Goal: Information Seeking & Learning: Learn about a topic

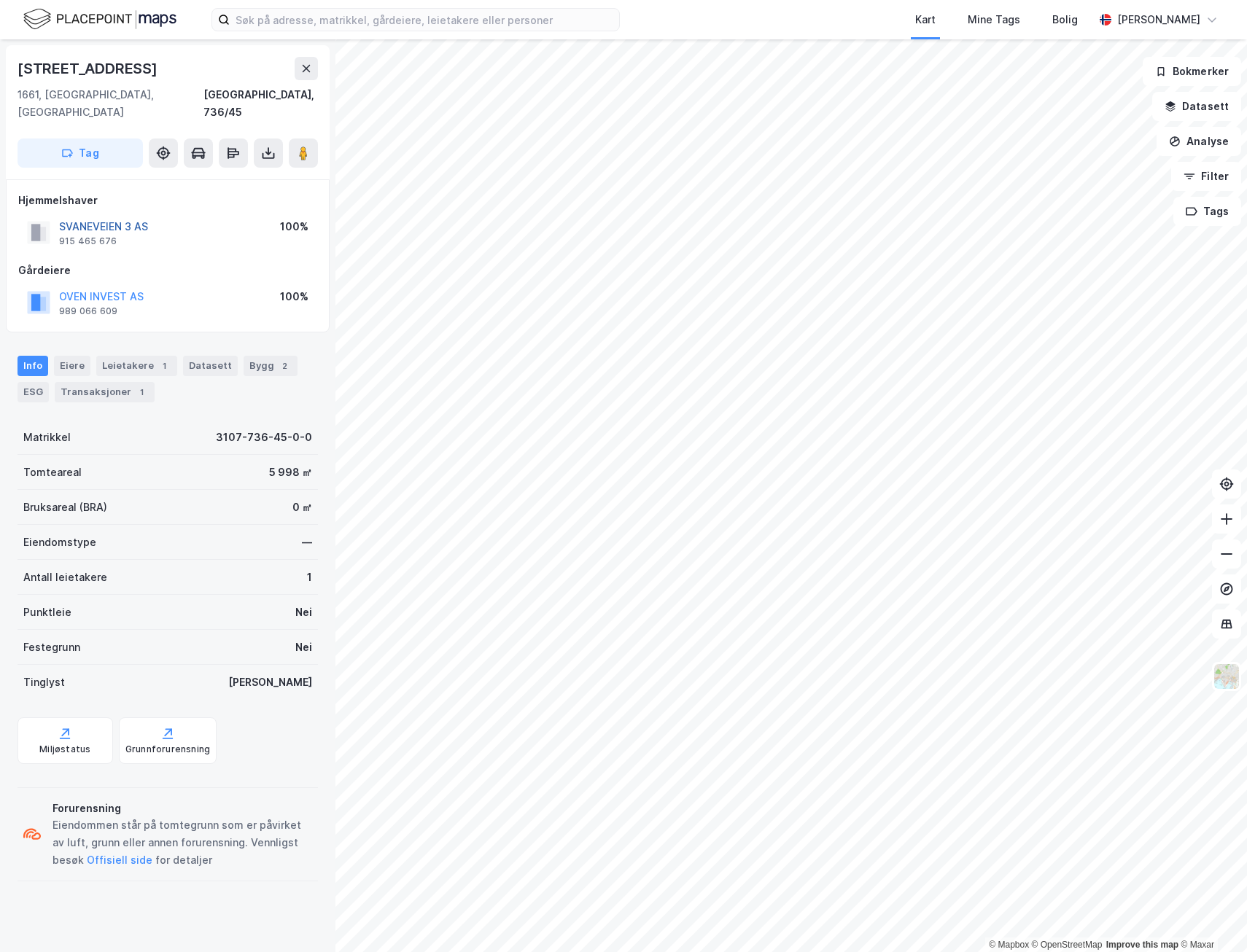
click at [0, 0] on button "SVANEVEIEN 3 AS" at bounding box center [0, 0] width 0 height 0
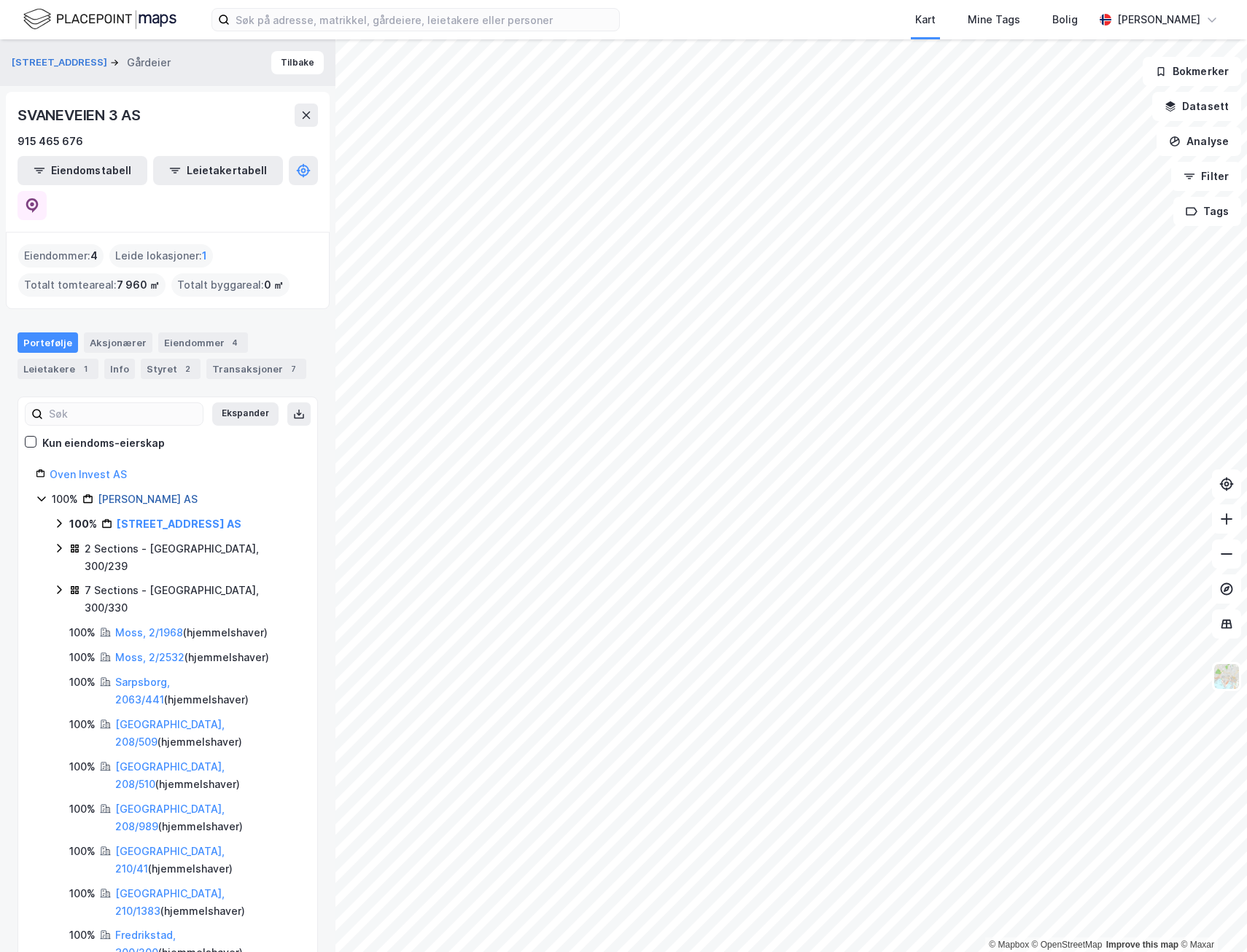
click at [155, 492] on link "[PERSON_NAME] AS" at bounding box center [147, 499] width 100 height 12
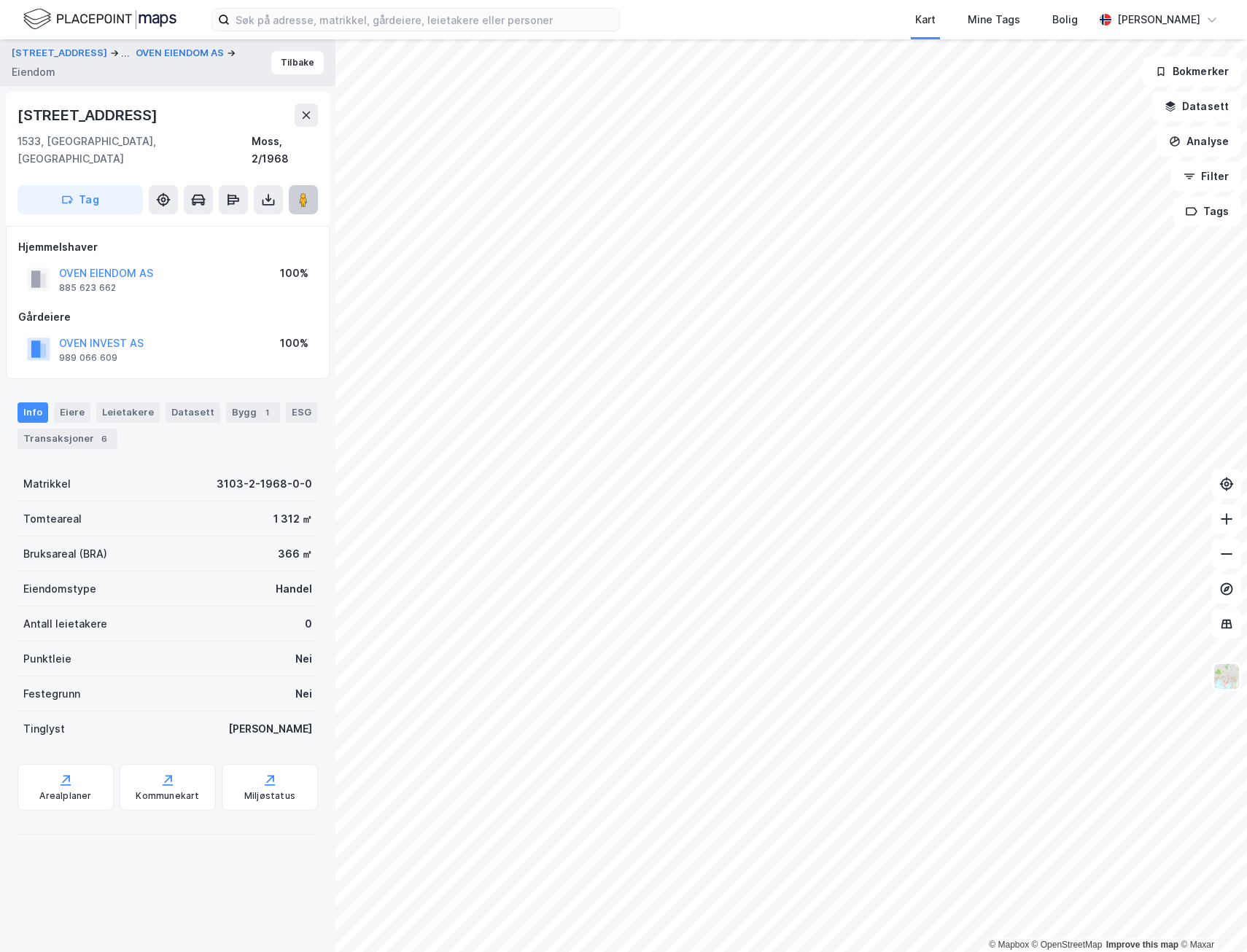
click at [306, 193] on icon at bounding box center [303, 199] width 15 height 15
click at [279, 69] on button "Tilbake" at bounding box center [297, 63] width 52 height 23
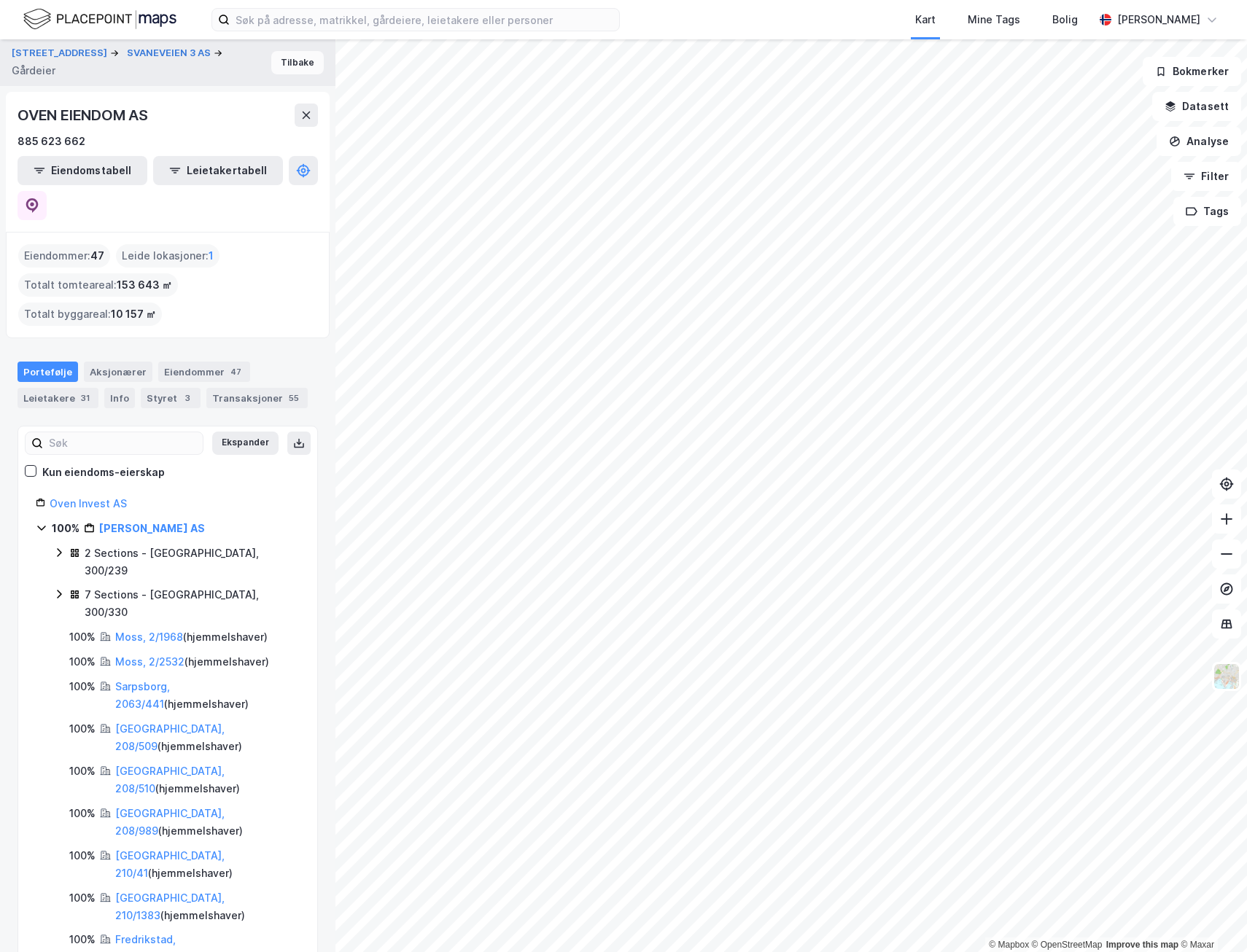
click at [279, 65] on button "Tilbake" at bounding box center [297, 63] width 52 height 23
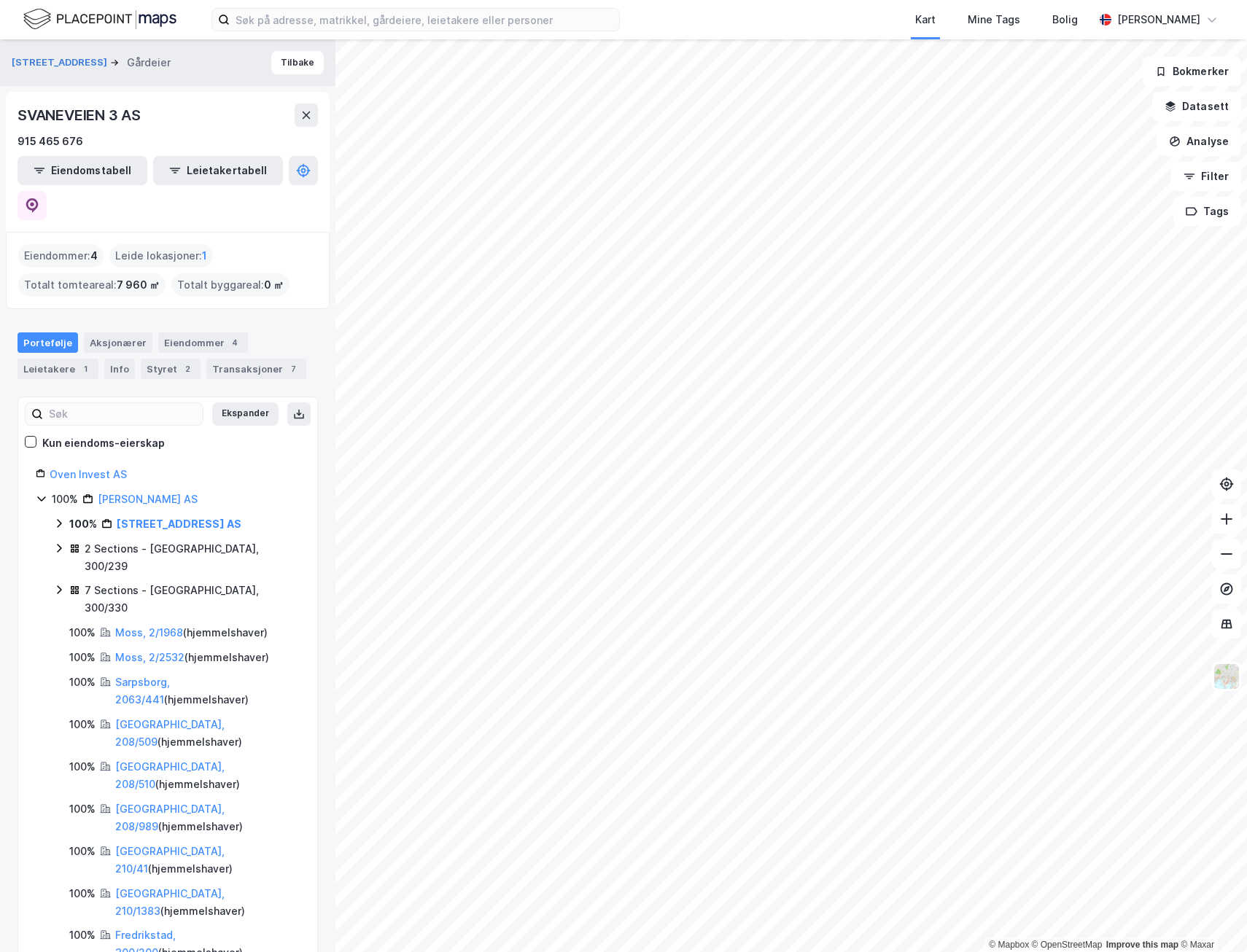
drag, startPoint x: 132, startPoint y: 461, endPoint x: 143, endPoint y: 463, distance: 11.2
click at [132, 492] on link "[PERSON_NAME] AS" at bounding box center [147, 499] width 100 height 12
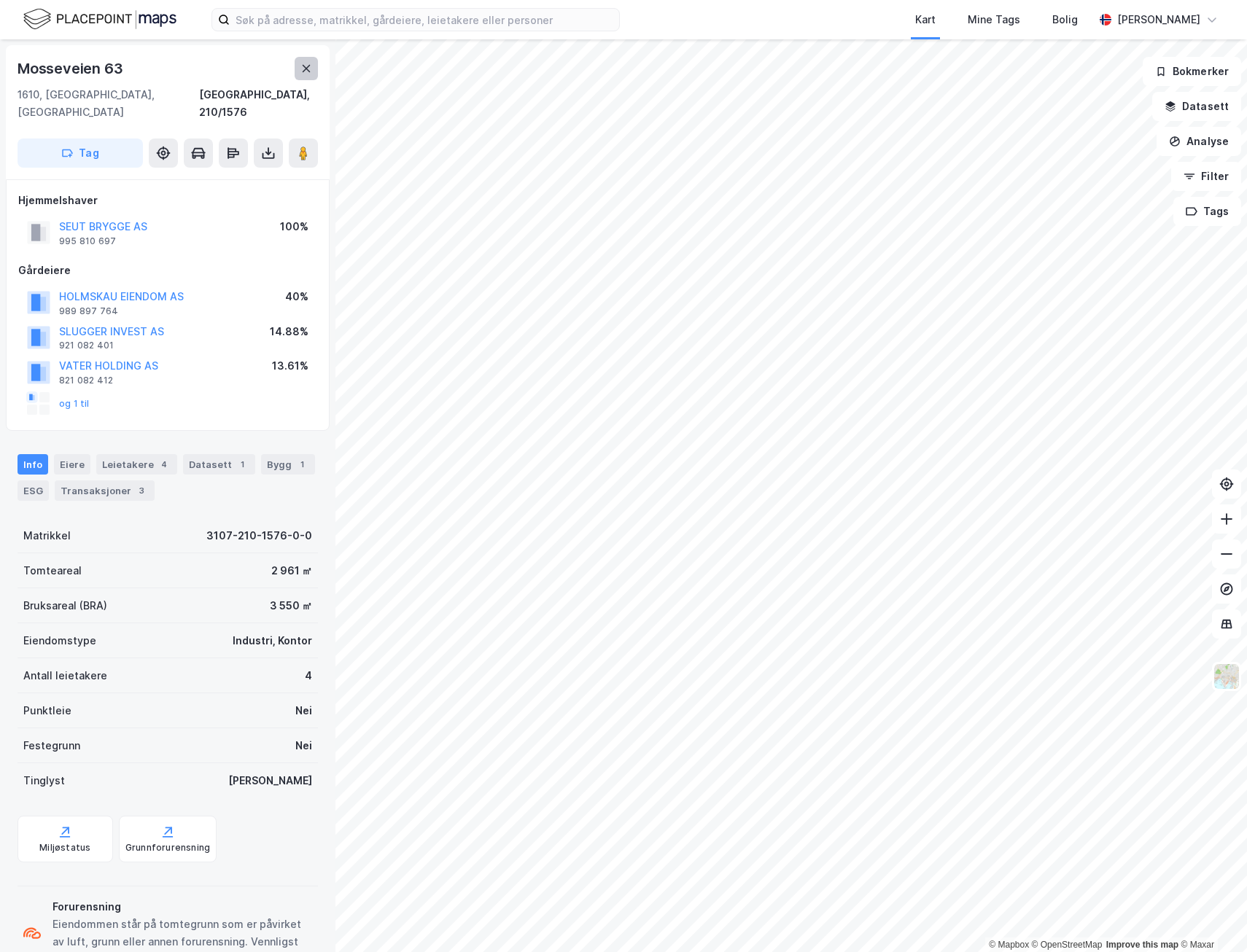
click at [308, 60] on button at bounding box center [306, 68] width 23 height 23
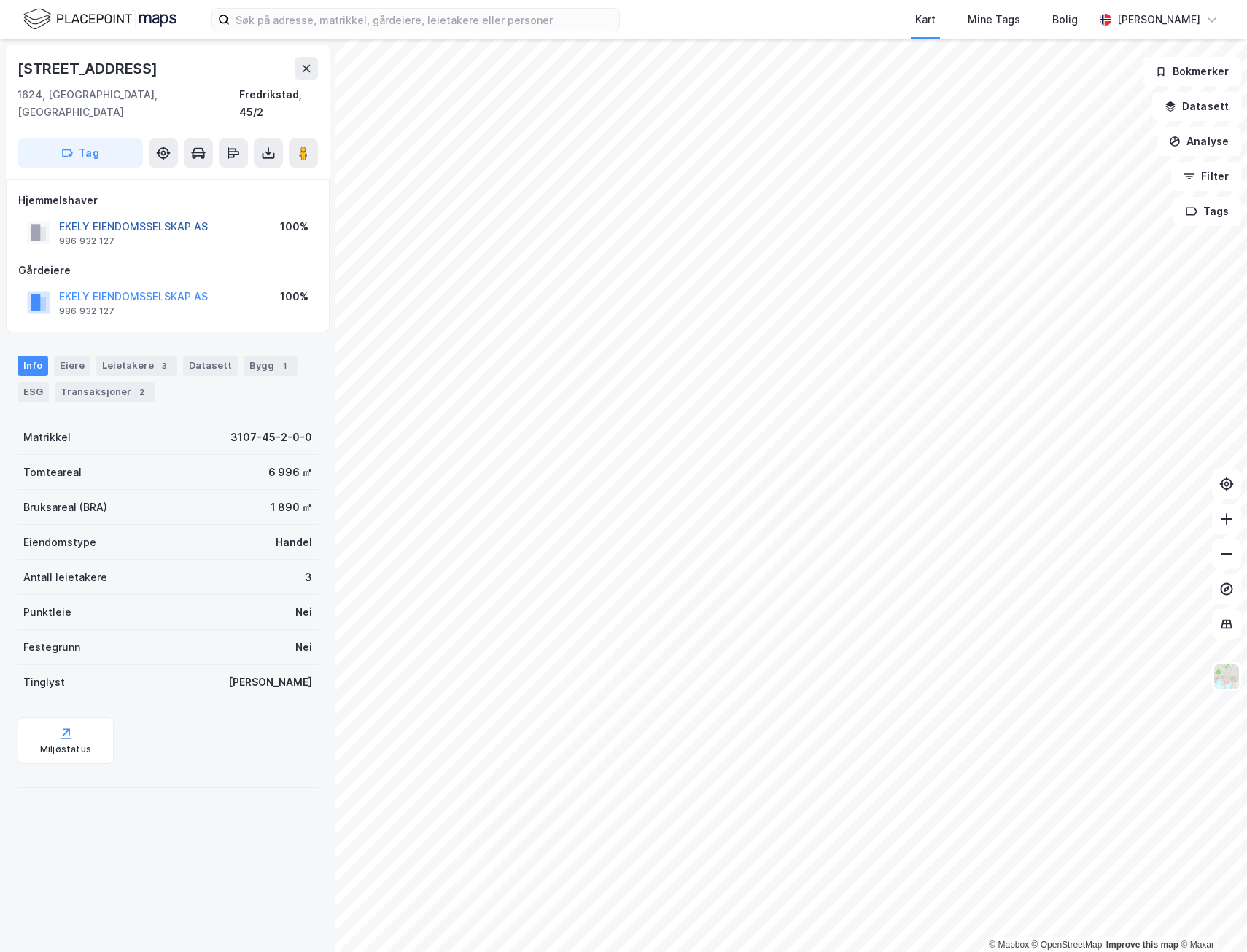
click at [0, 0] on button "EKELY EIENDOMSSELSKAP AS" at bounding box center [0, 0] width 0 height 0
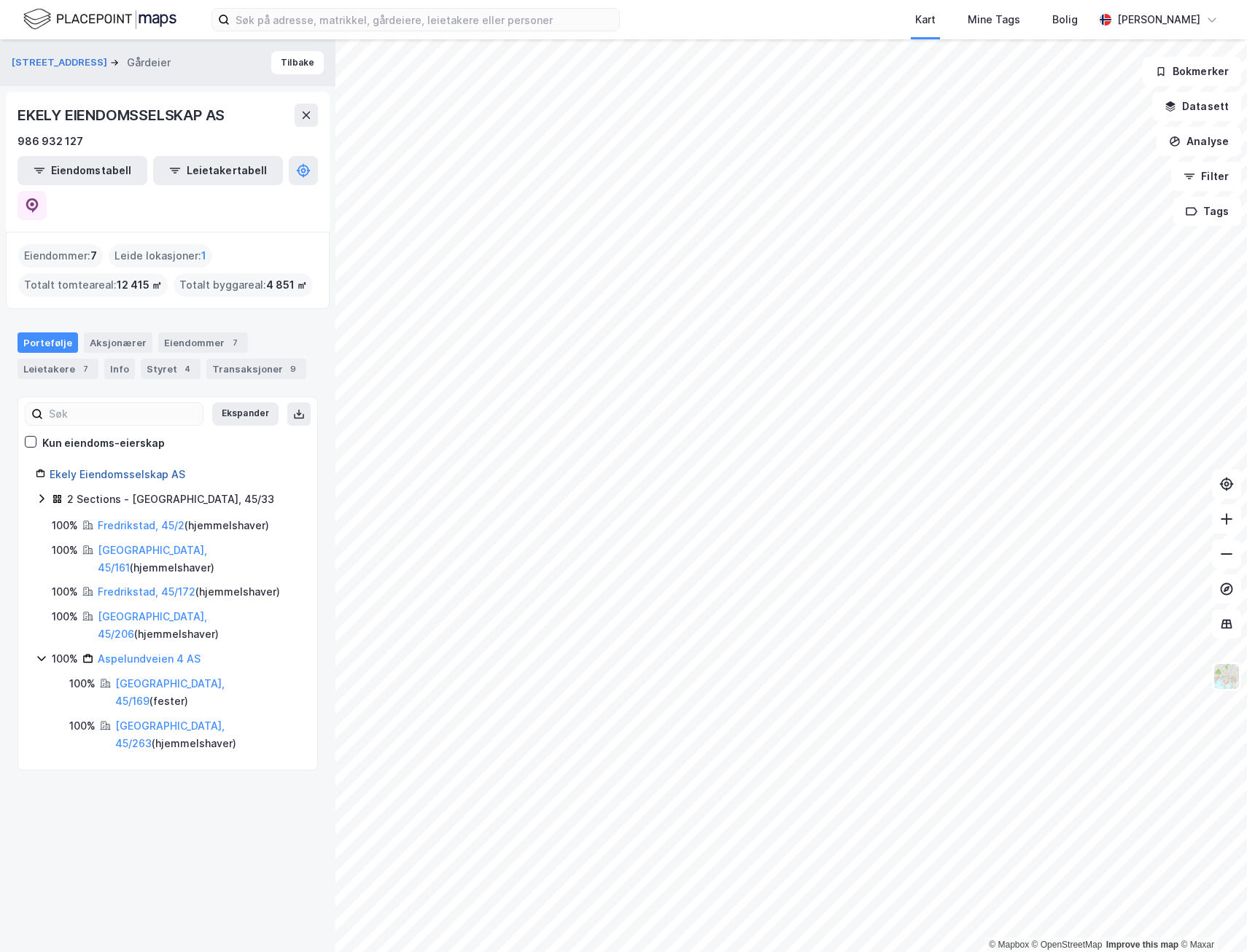
click at [153, 468] on link "Ekely Eiendomsselskap AS" at bounding box center [117, 474] width 136 height 12
click at [47, 191] on button at bounding box center [32, 206] width 29 height 29
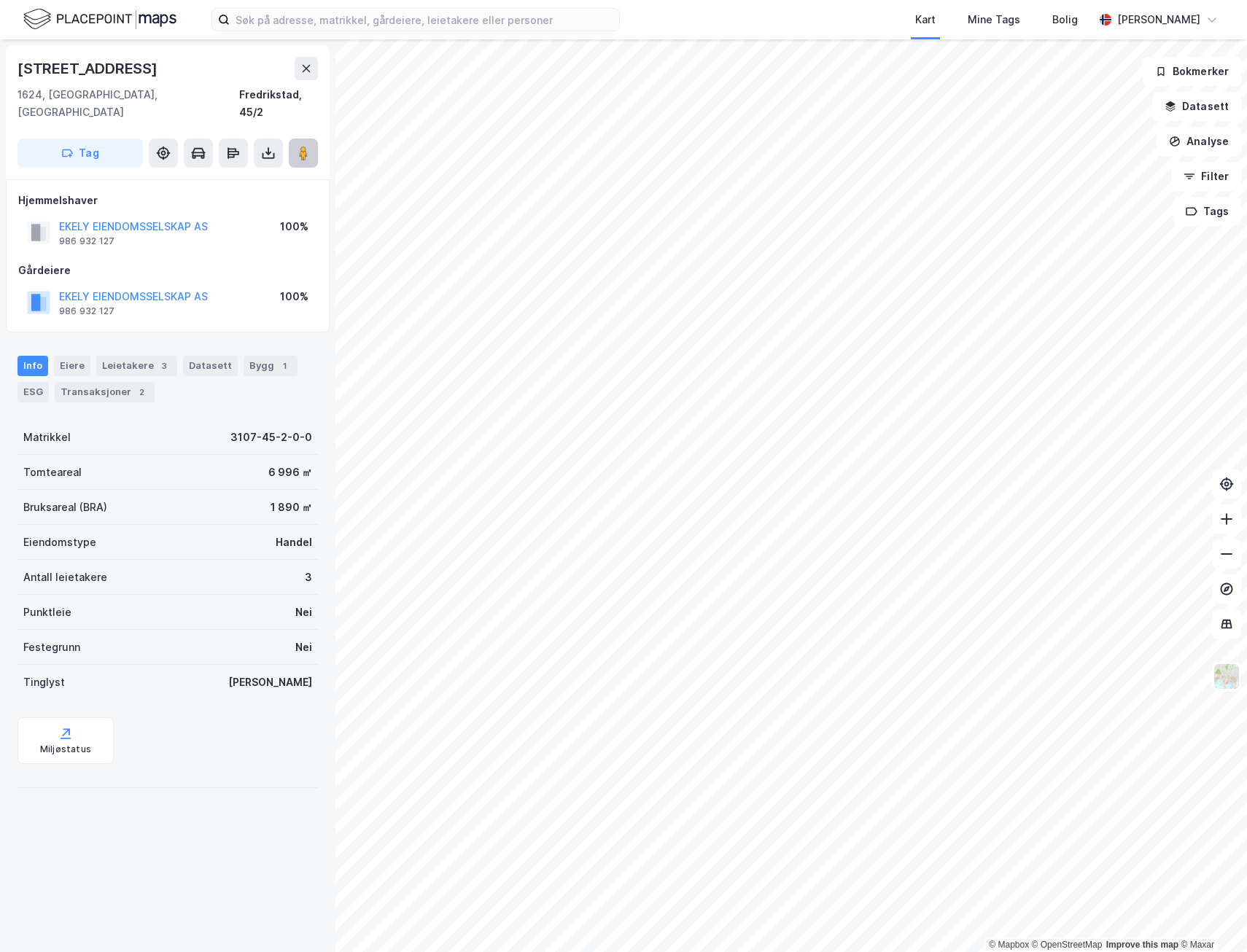
click at [309, 146] on icon at bounding box center [303, 153] width 15 height 15
click at [312, 143] on button at bounding box center [303, 153] width 29 height 29
click at [83, 21] on img at bounding box center [100, 19] width 153 height 25
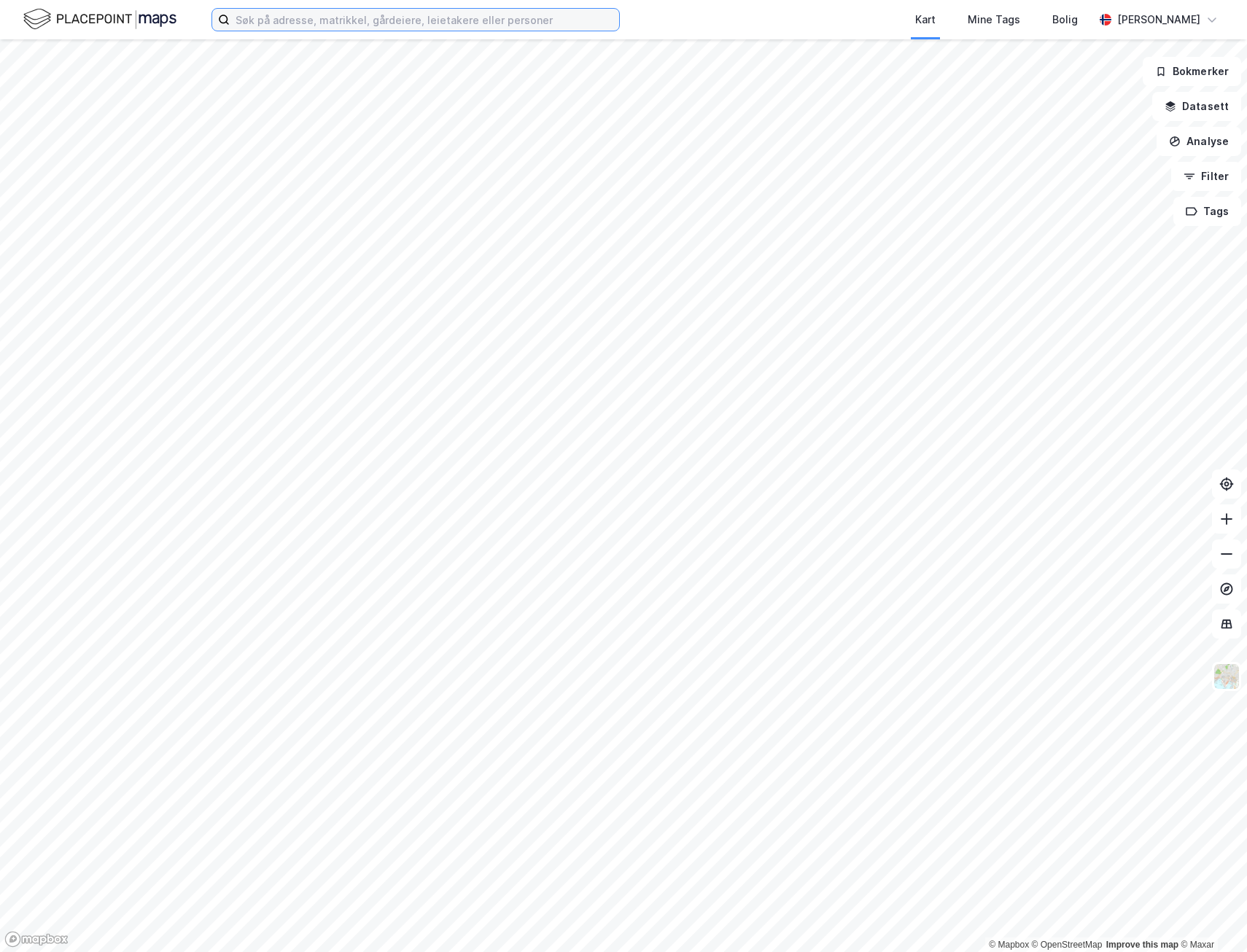
click at [367, 21] on input at bounding box center [424, 19] width 389 height 22
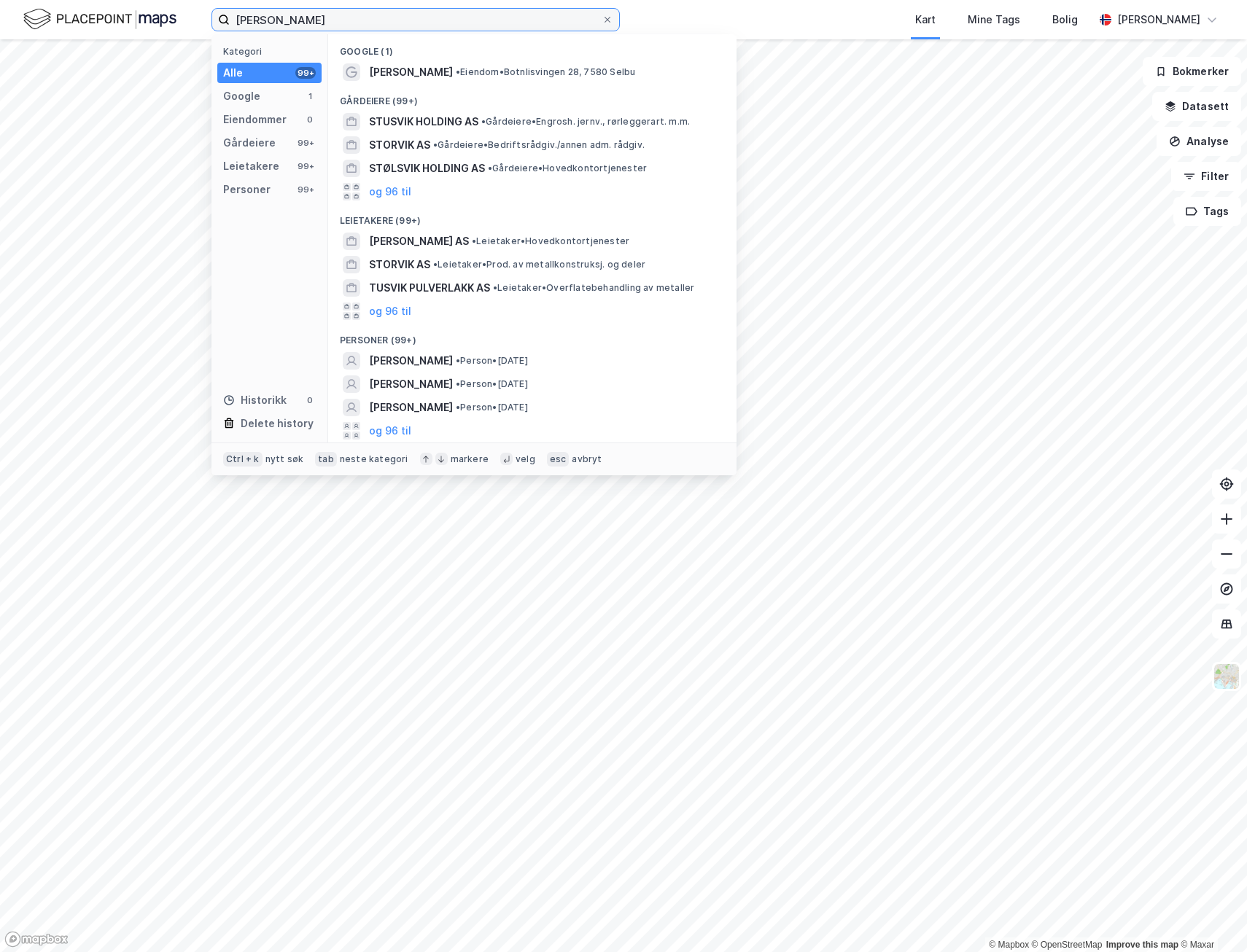
click at [321, 19] on input "[PERSON_NAME]" at bounding box center [415, 19] width 372 height 22
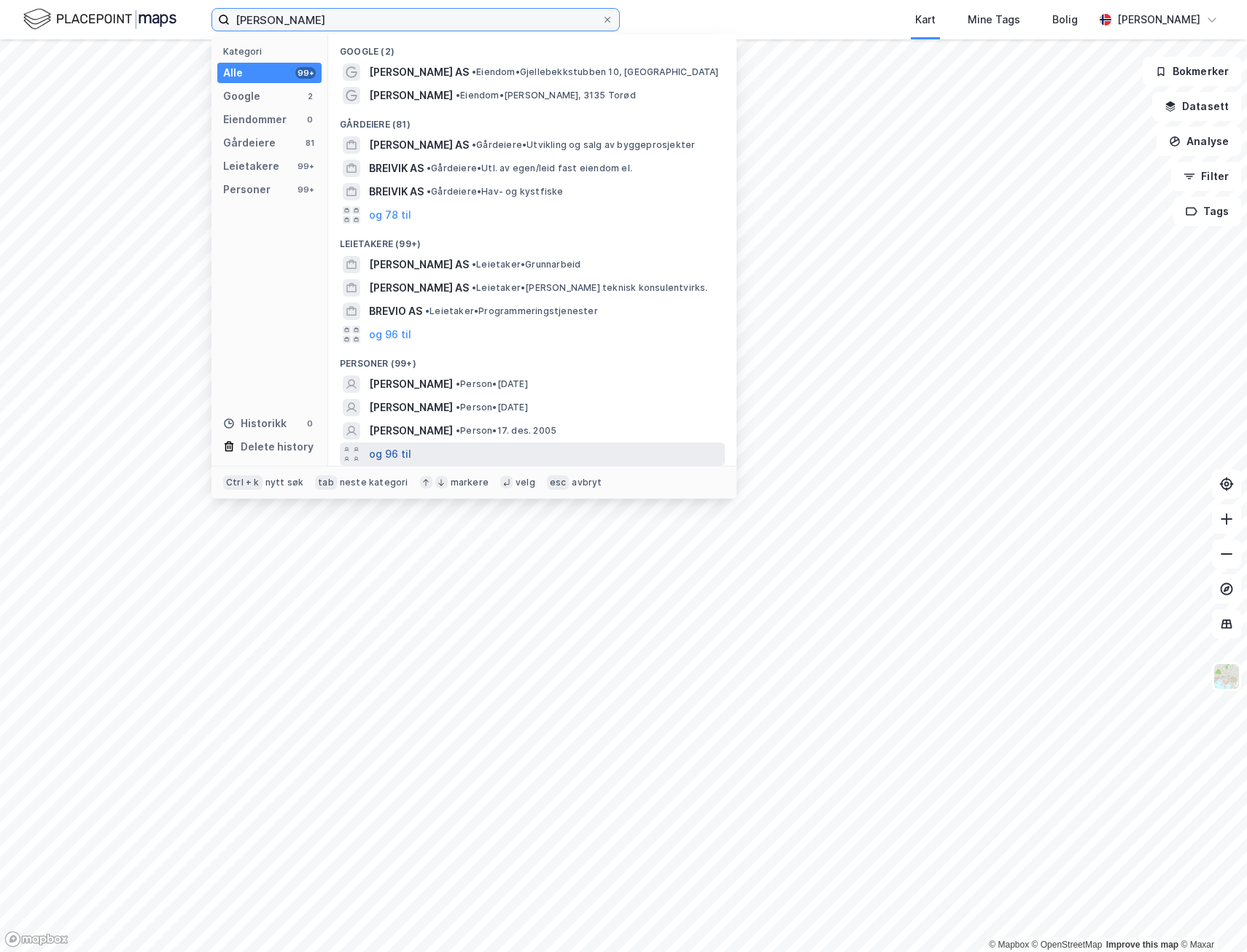
type input "[PERSON_NAME]"
click at [381, 453] on button "og 96 til" at bounding box center [390, 454] width 42 height 18
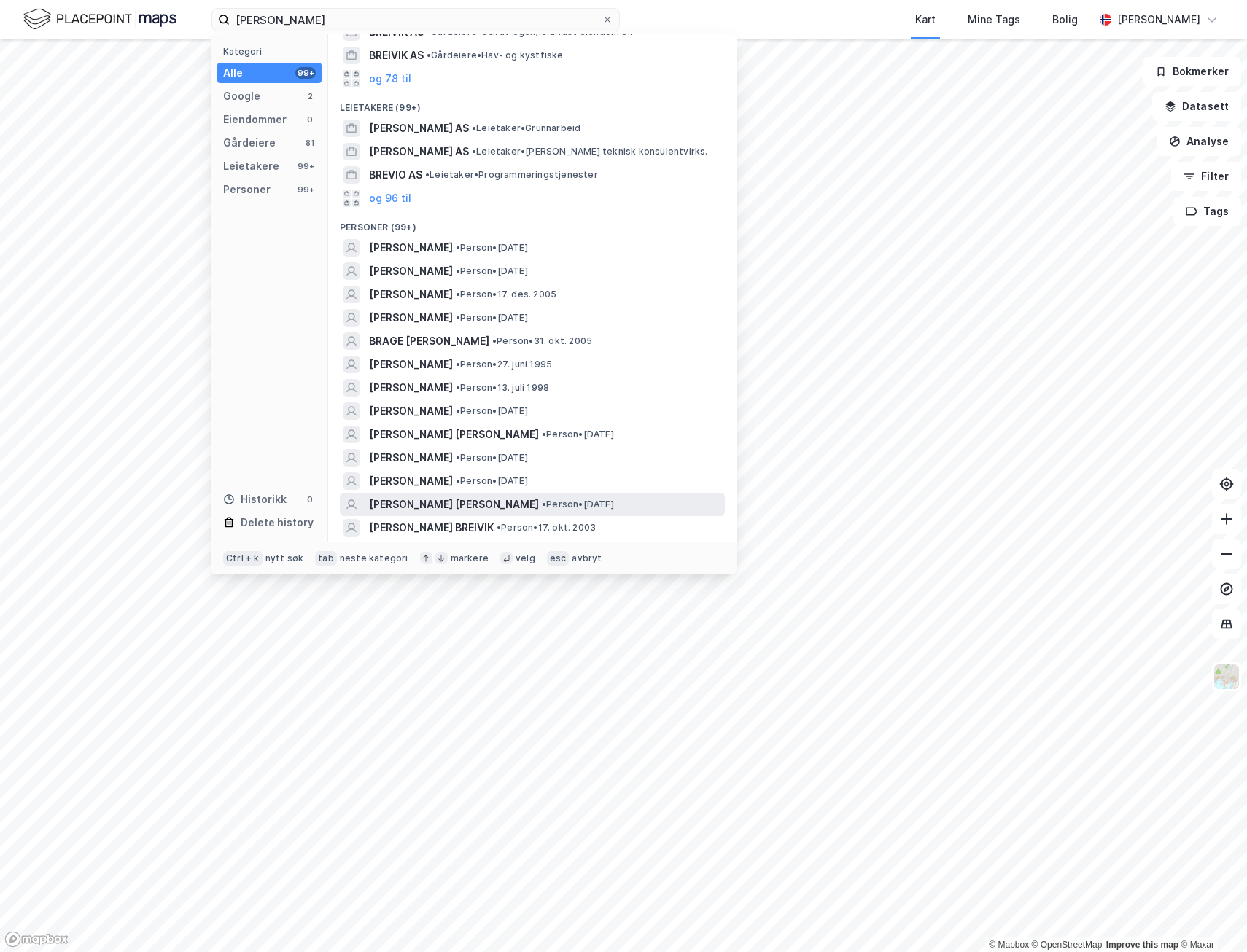
scroll to position [146, 0]
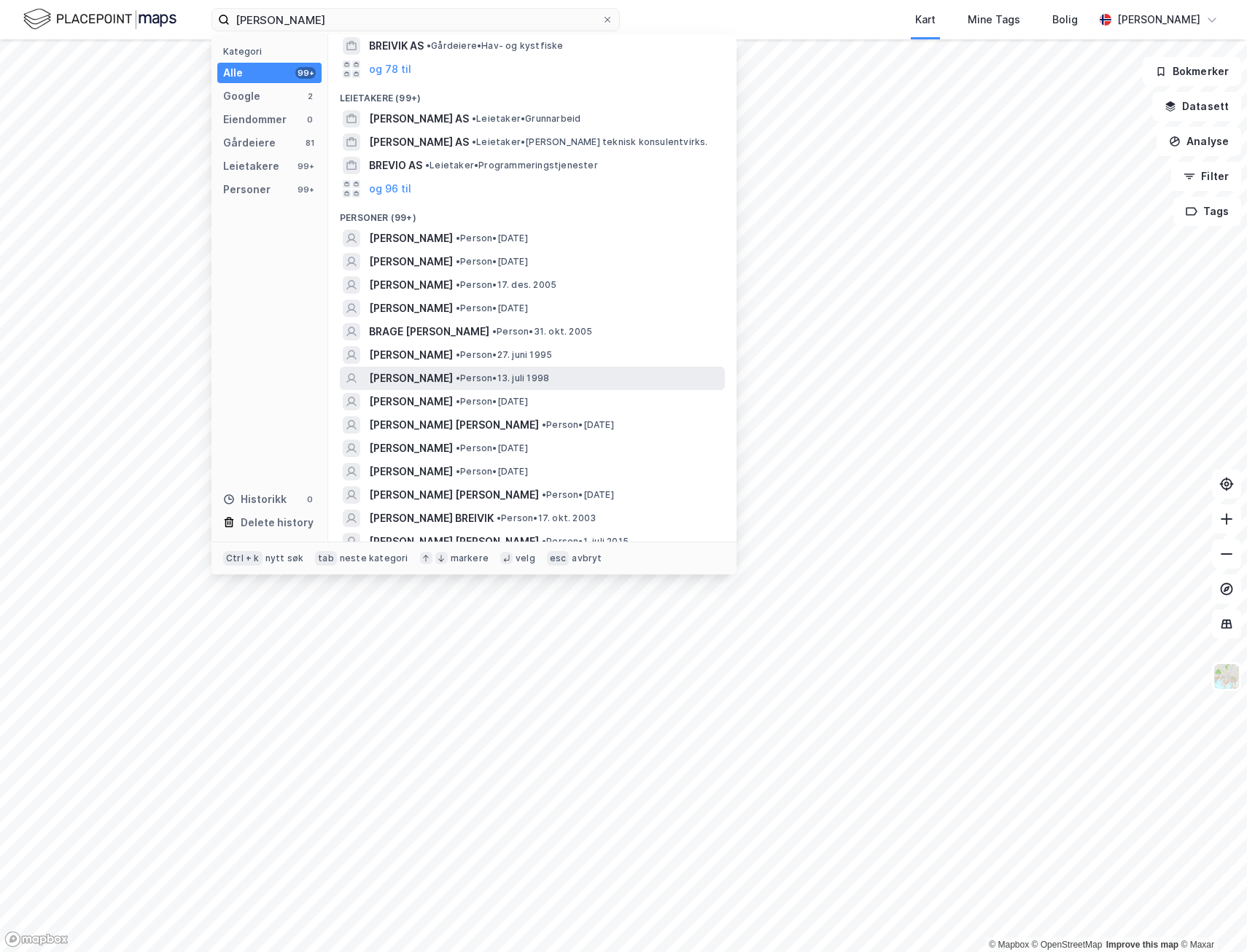
click at [453, 380] on span "[PERSON_NAME]" at bounding box center [411, 378] width 84 height 18
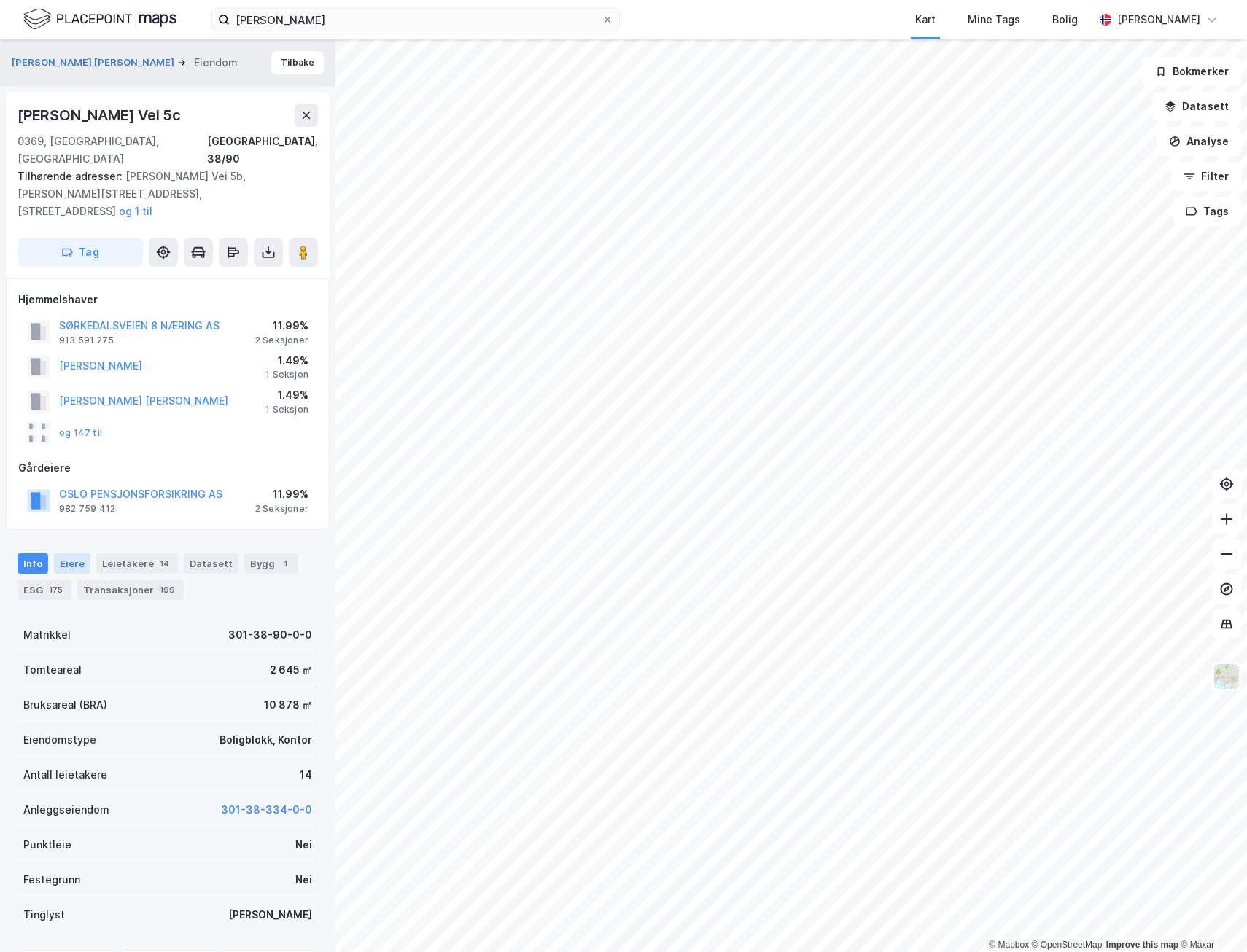
click at [60, 553] on div "Eiere" at bounding box center [72, 563] width 37 height 21
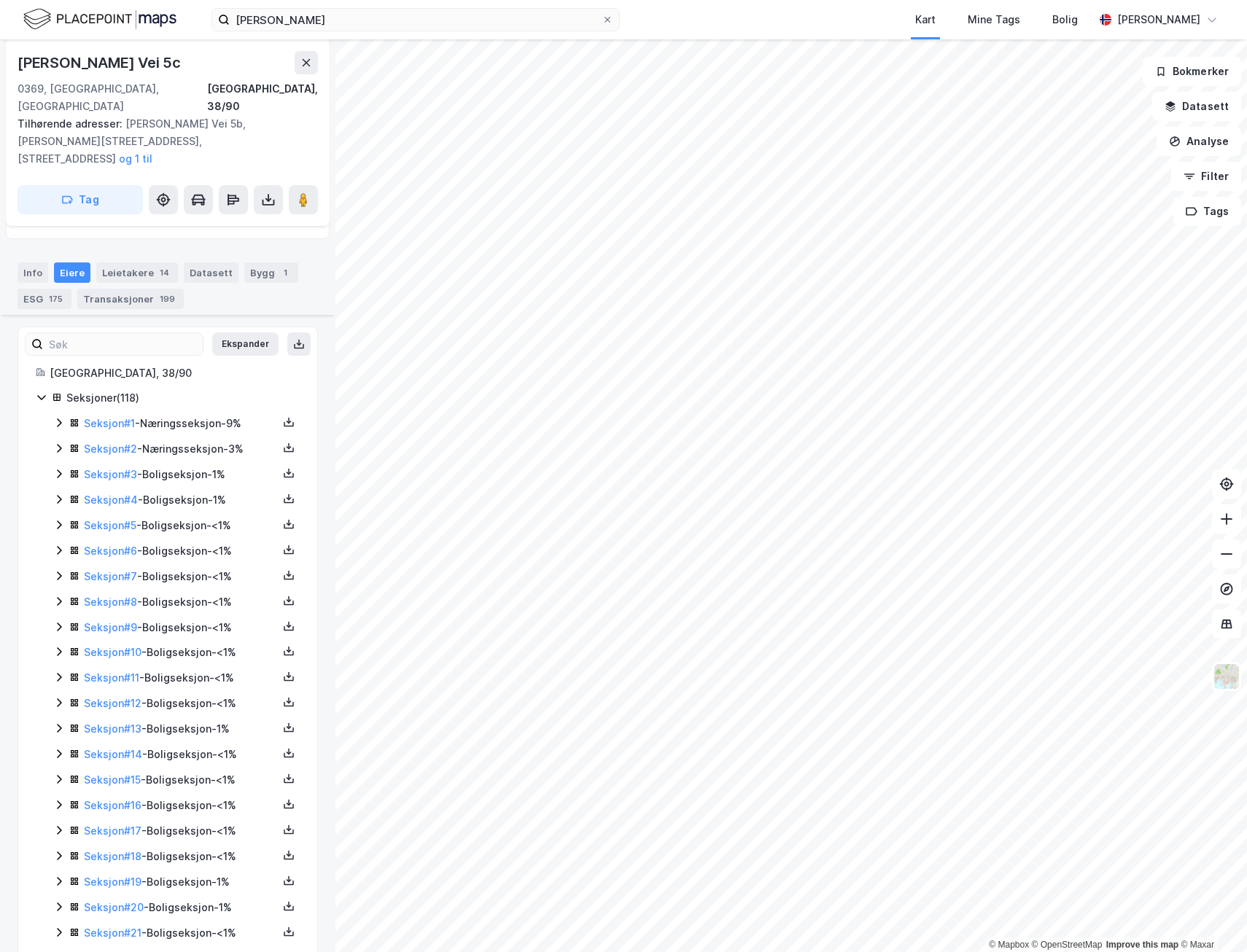
scroll to position [146, 0]
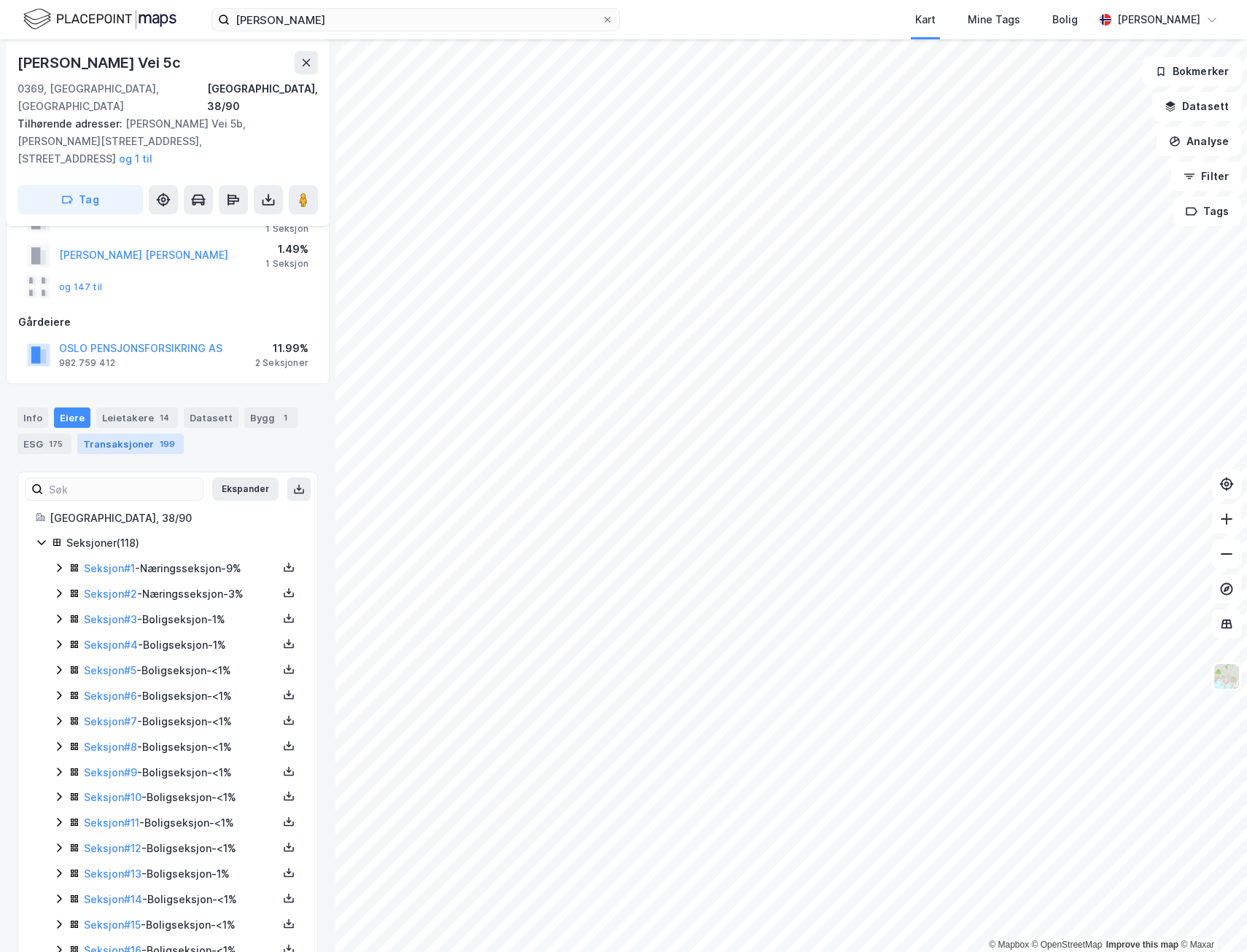
click at [137, 433] on div "Transaksjoner 199" at bounding box center [130, 443] width 107 height 21
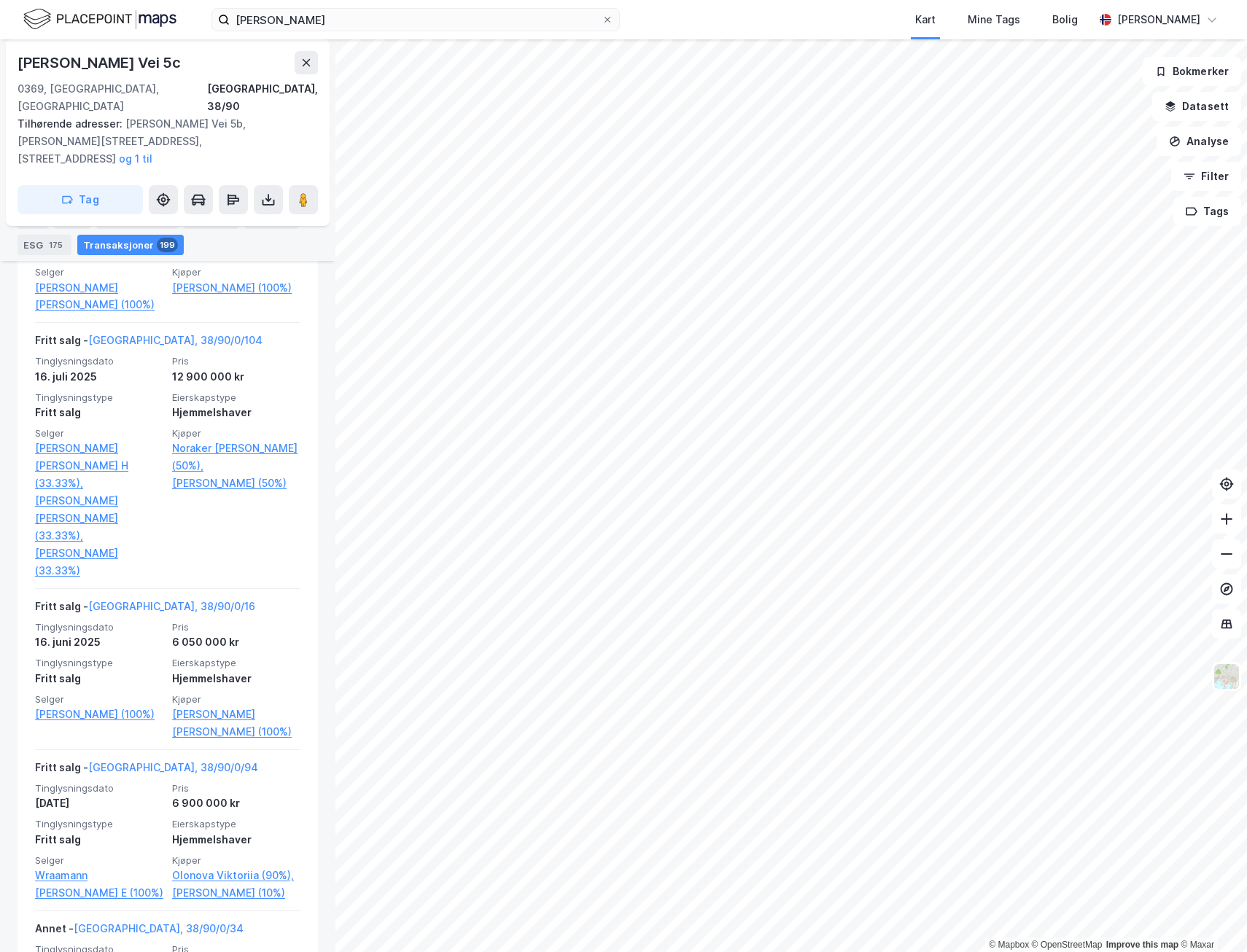
scroll to position [875, 0]
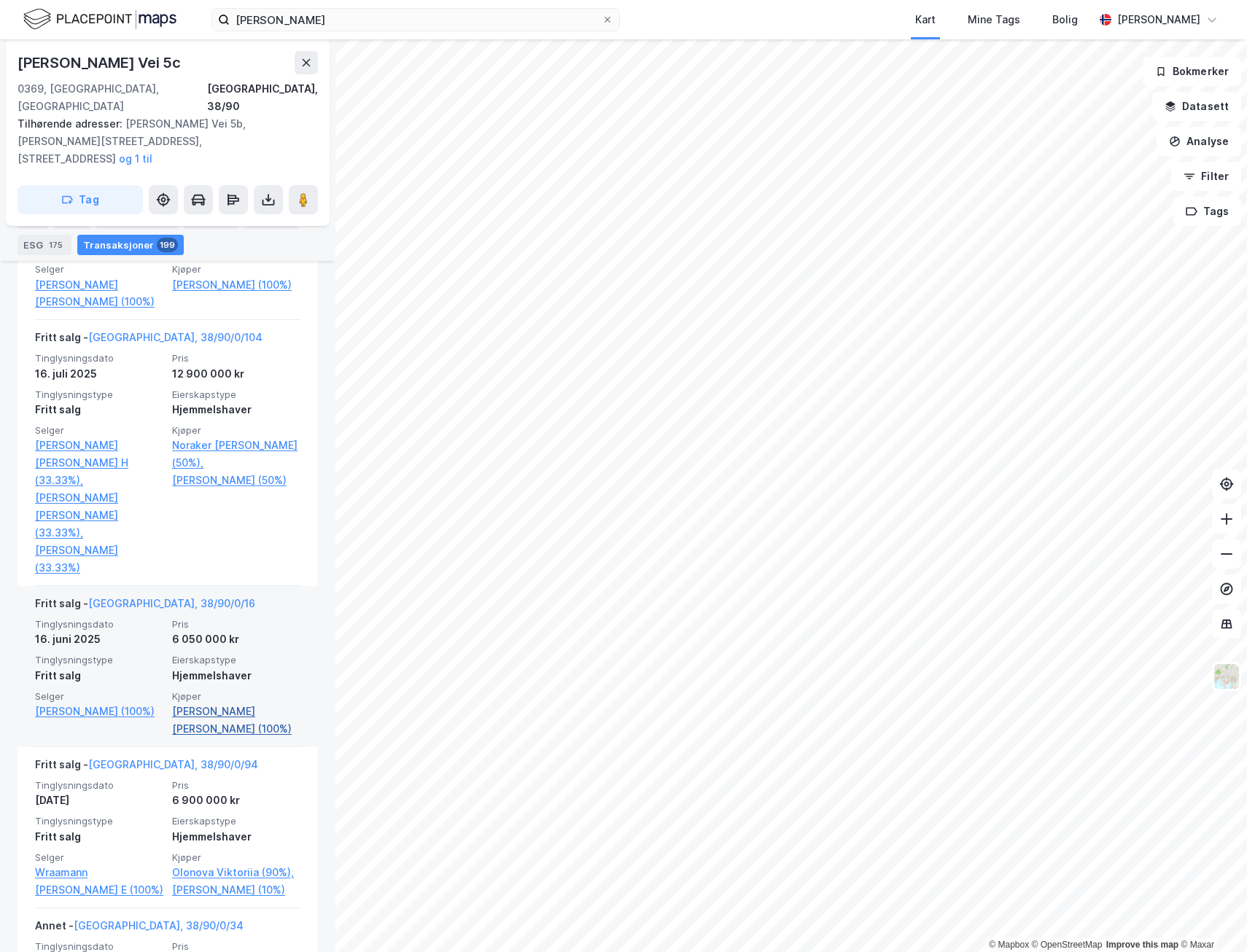
click at [221, 703] on link "[PERSON_NAME] [PERSON_NAME] (100%)" at bounding box center [236, 720] width 128 height 35
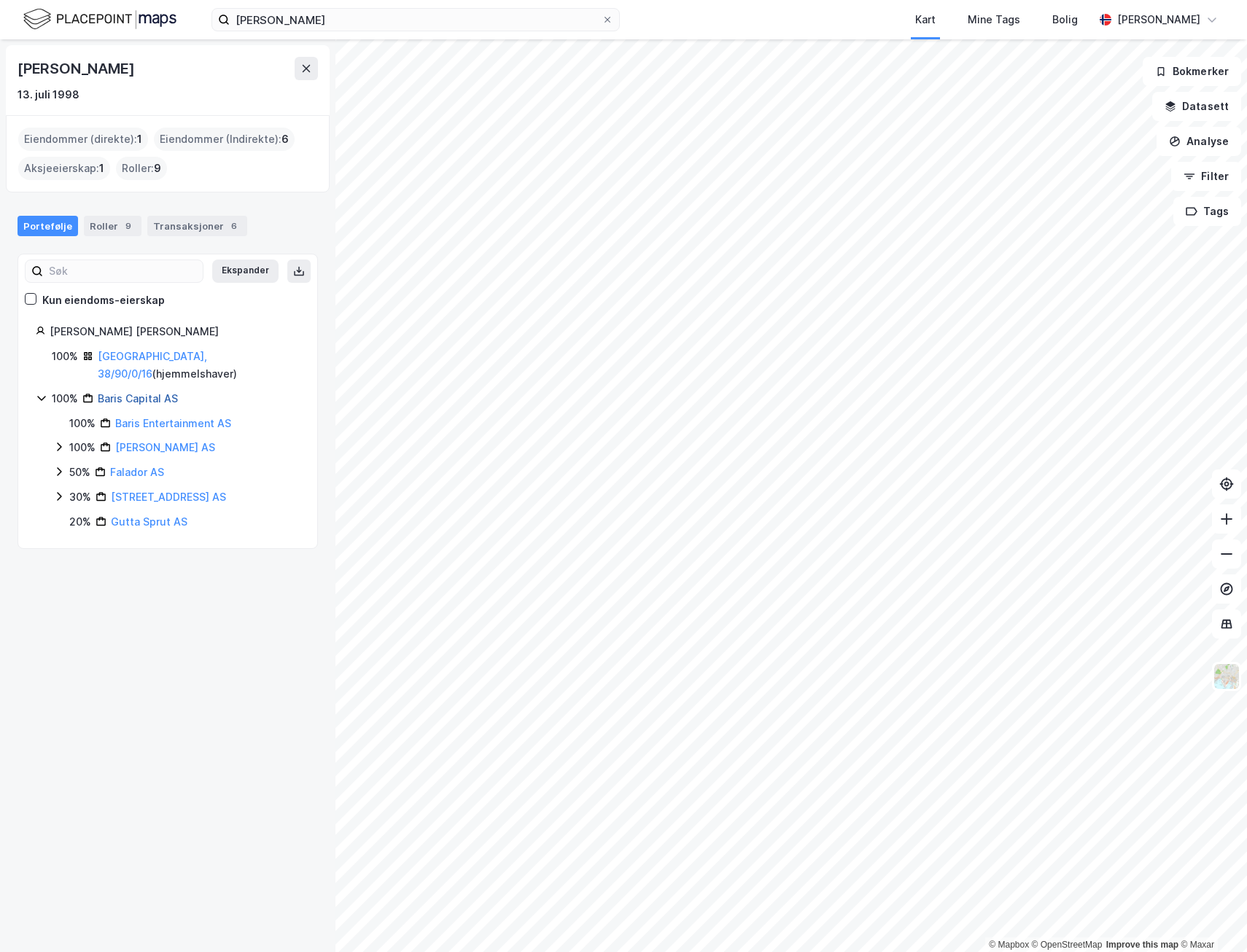
click at [169, 392] on link "Baris Capital AS" at bounding box center [137, 398] width 81 height 12
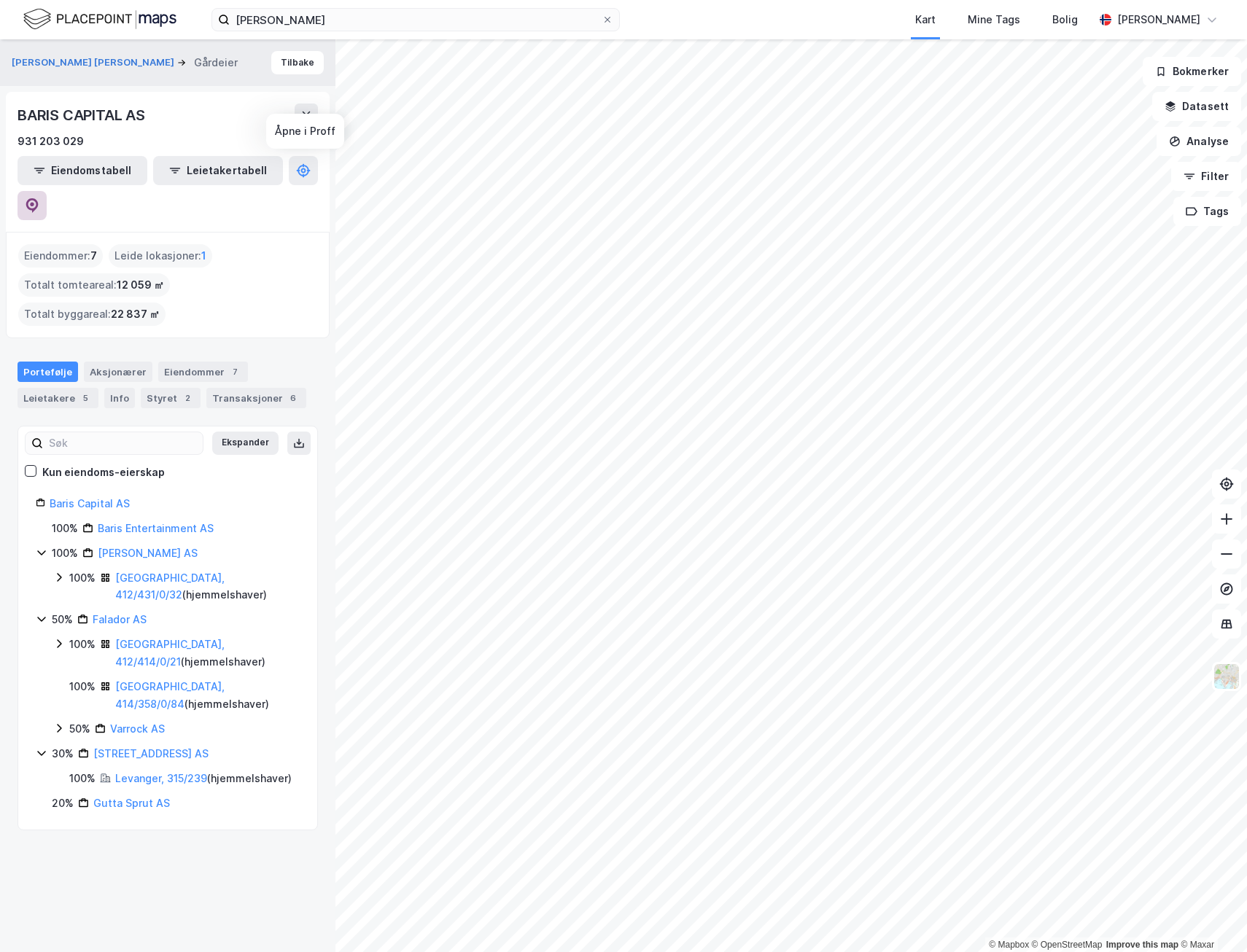
click at [47, 191] on button at bounding box center [32, 206] width 29 height 29
click at [302, 66] on button "Tilbake" at bounding box center [297, 63] width 52 height 23
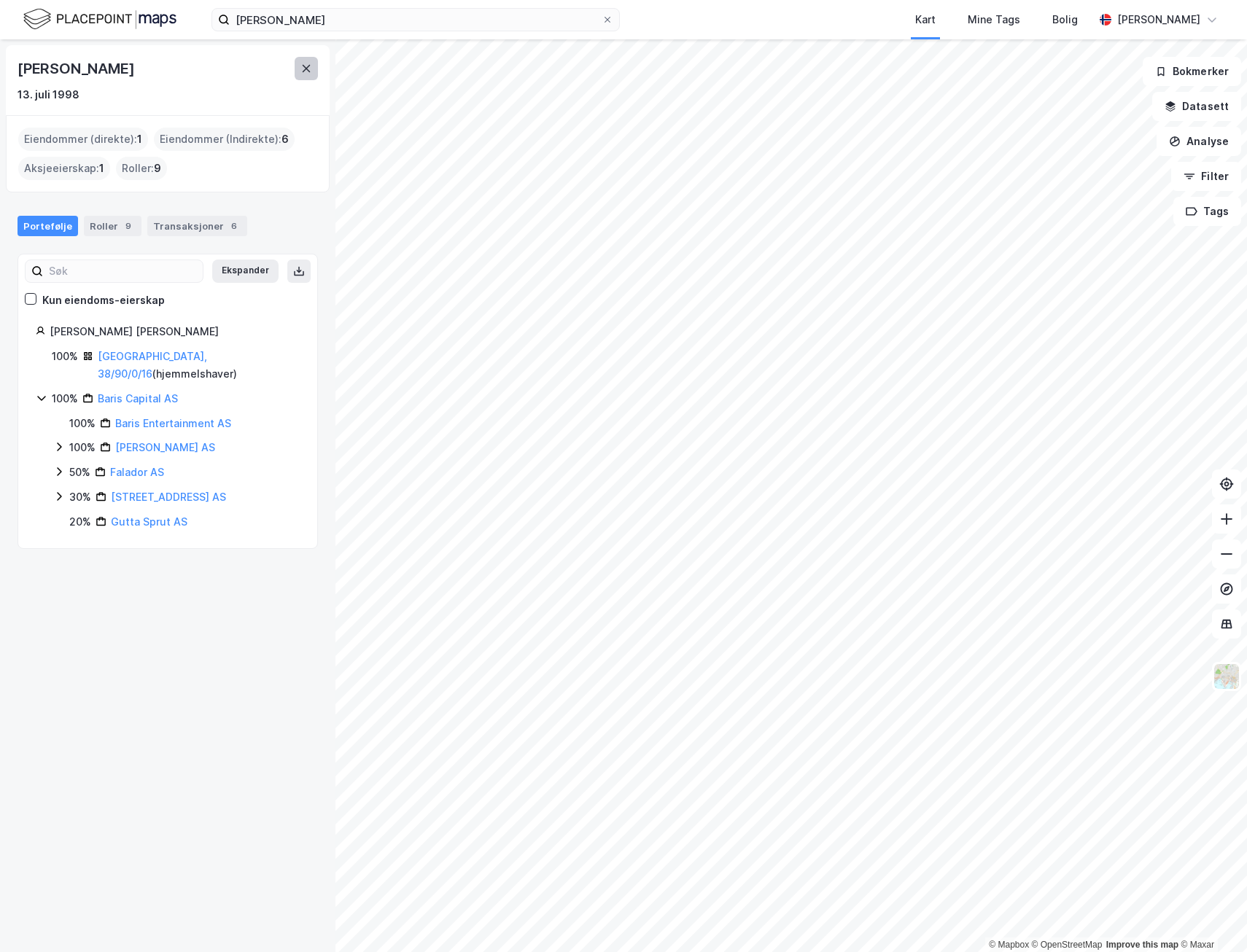
click at [306, 71] on icon at bounding box center [305, 68] width 12 height 12
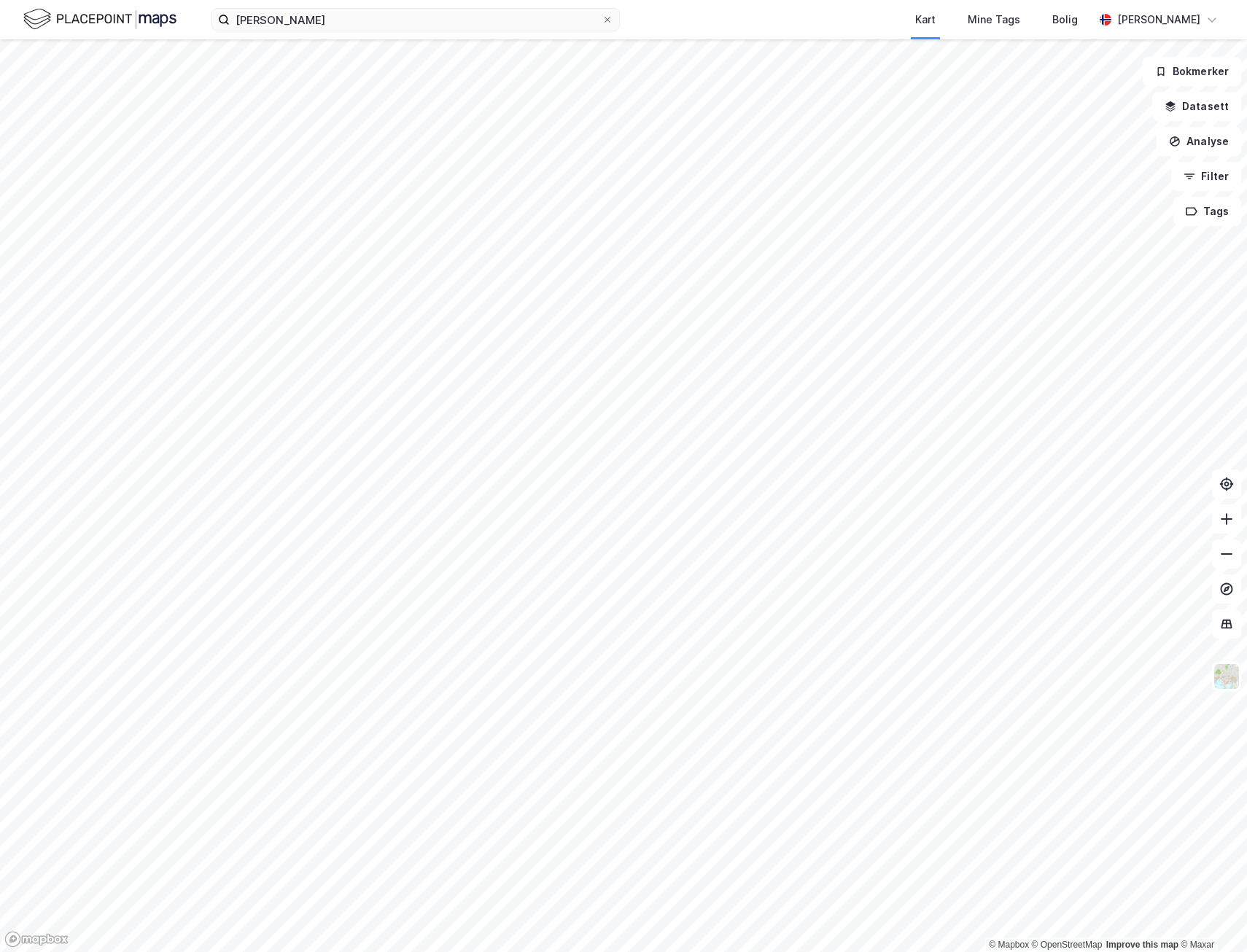
click at [98, 18] on img at bounding box center [100, 19] width 153 height 25
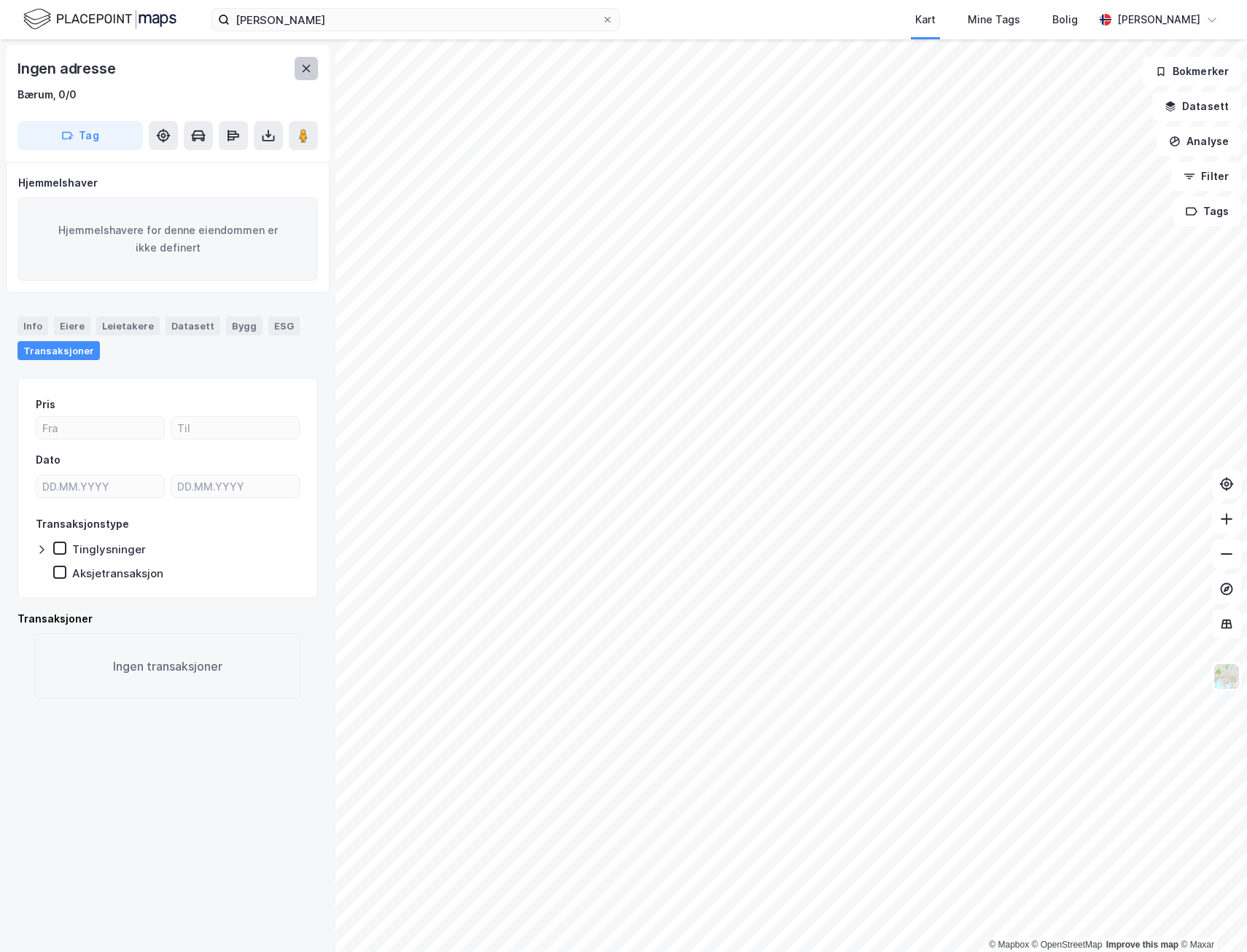
click at [299, 64] on button at bounding box center [306, 68] width 23 height 23
